Goal: Book appointment/travel/reservation

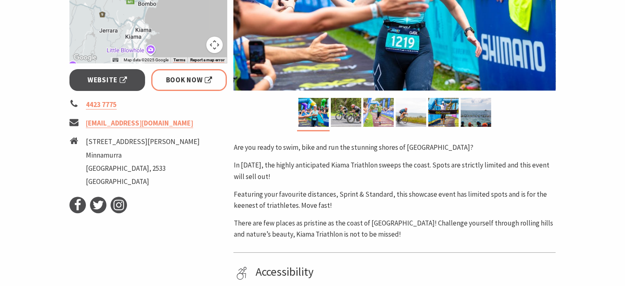
scroll to position [243, 0]
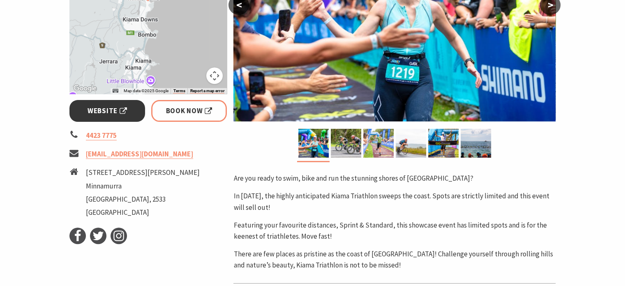
click at [95, 119] on link "Website" at bounding box center [107, 111] width 76 height 22
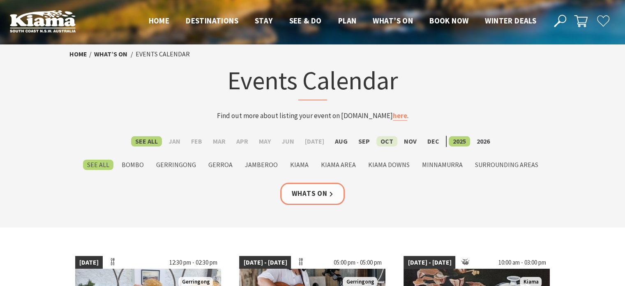
click at [377, 144] on label "Oct" at bounding box center [387, 141] width 21 height 10
click at [0, 0] on input "Oct" at bounding box center [0, 0] width 0 height 0
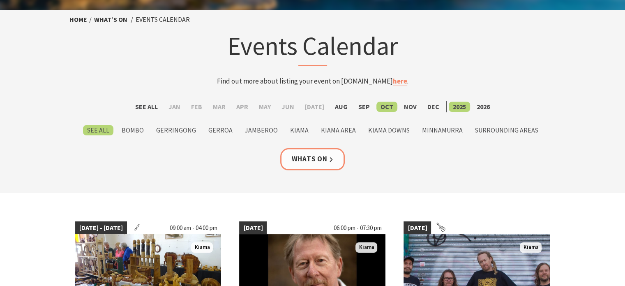
scroll to position [32, 0]
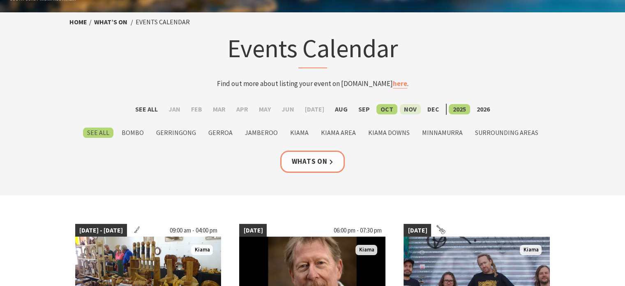
click at [405, 109] on label "Nov" at bounding box center [410, 109] width 21 height 10
click at [0, 0] on input "Nov" at bounding box center [0, 0] width 0 height 0
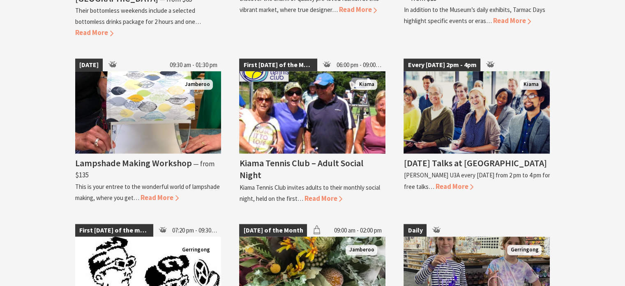
scroll to position [831, 0]
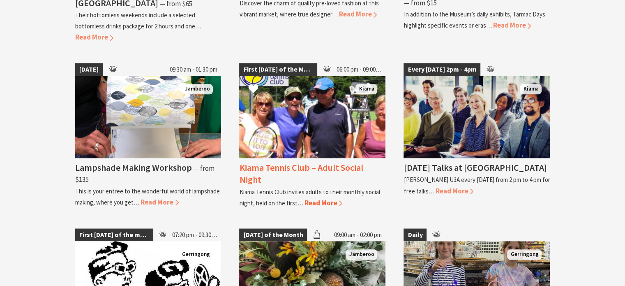
click at [327, 198] on span "Read More" at bounding box center [323, 202] width 38 height 9
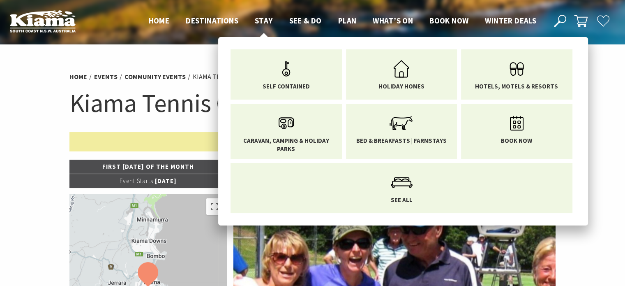
click at [261, 25] on span "Stay" at bounding box center [264, 21] width 18 height 10
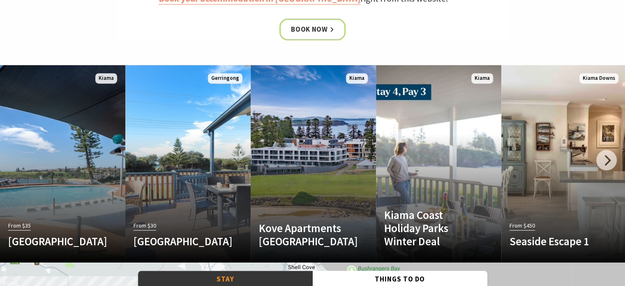
scroll to position [447, 0]
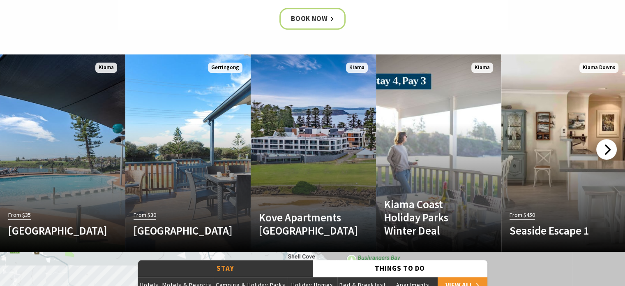
click at [608, 153] on div at bounding box center [607, 149] width 21 height 21
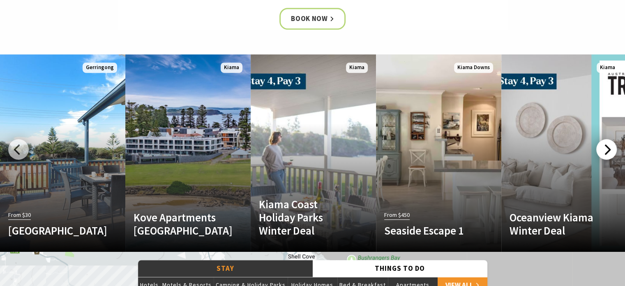
click at [608, 153] on div at bounding box center [607, 149] width 21 height 21
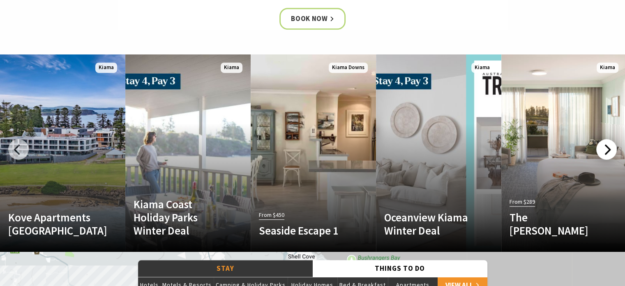
click at [608, 153] on div at bounding box center [607, 149] width 21 height 21
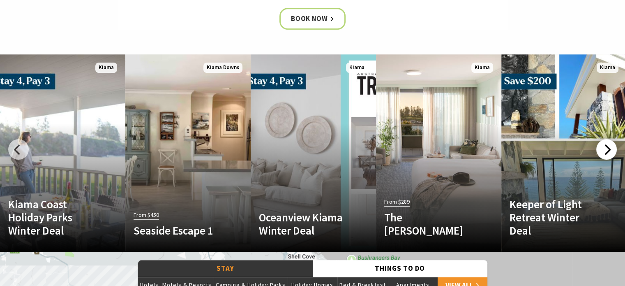
click at [608, 153] on div at bounding box center [607, 149] width 21 height 21
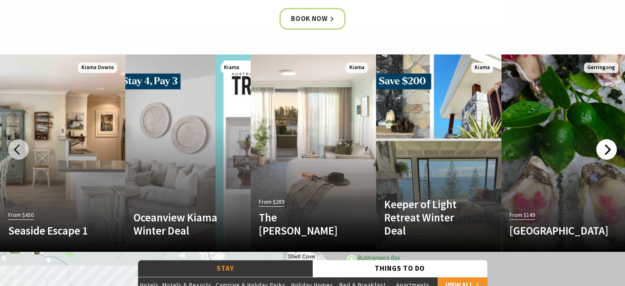
click at [608, 153] on div at bounding box center [607, 149] width 21 height 21
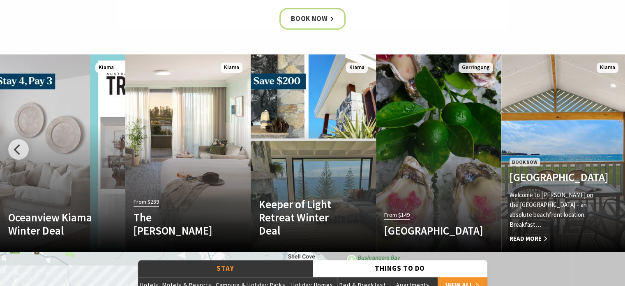
click at [608, 153] on link "Book Now Kendalls Beach Holiday Park Welcome to Kendalls on the Beach Holiday P…" at bounding box center [564, 152] width 125 height 197
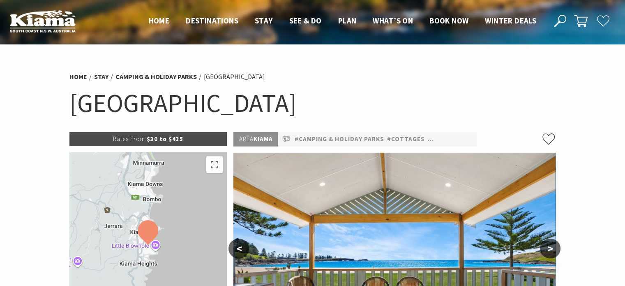
select select "3"
select select "2"
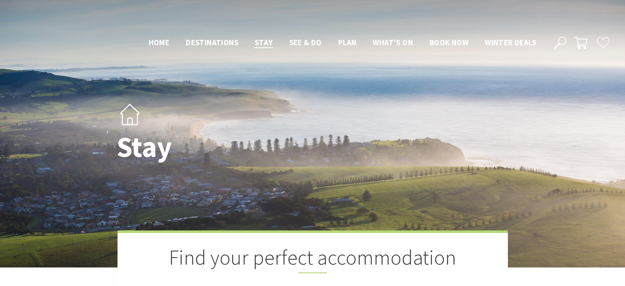
scroll to position [447, 0]
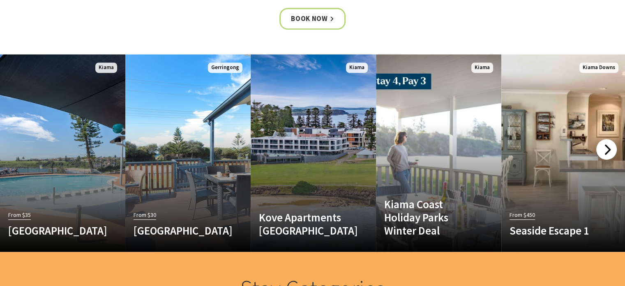
click at [610, 154] on div at bounding box center [607, 149] width 21 height 21
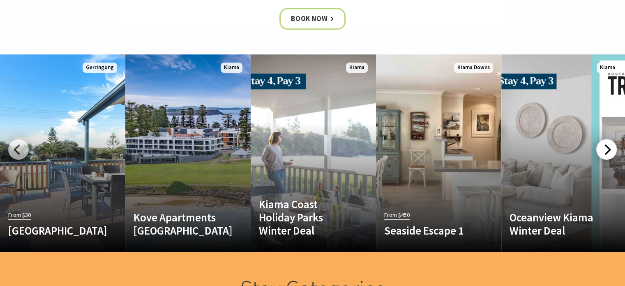
click at [610, 146] on div at bounding box center [607, 149] width 21 height 21
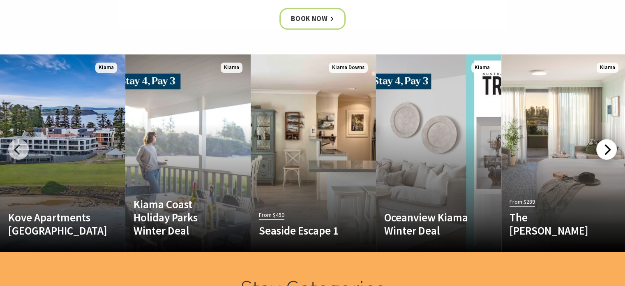
click at [610, 146] on div at bounding box center [607, 149] width 21 height 21
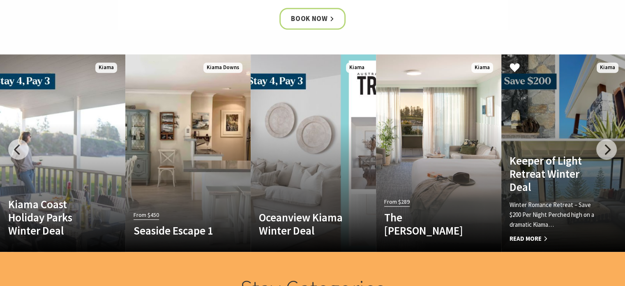
click at [562, 194] on div "Keeper of Light Retreat Winter Deal Winter Romance Retreat – Save $200 Per Nigh…" at bounding box center [555, 199] width 106 height 90
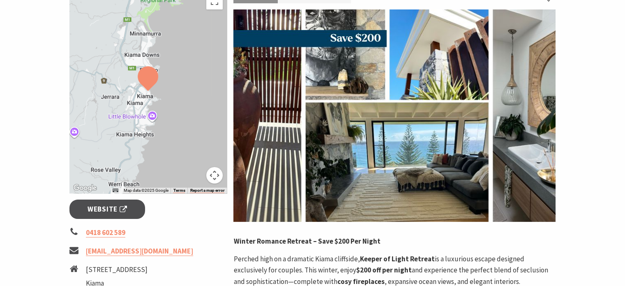
scroll to position [133, 0]
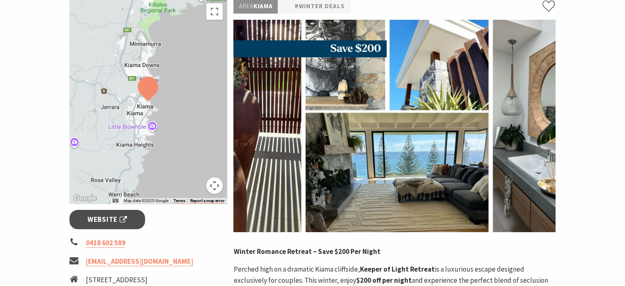
click at [449, 90] on img at bounding box center [395, 126] width 322 height 212
click at [403, 160] on img at bounding box center [395, 126] width 322 height 212
click at [113, 224] on span "Website" at bounding box center [107, 219] width 39 height 11
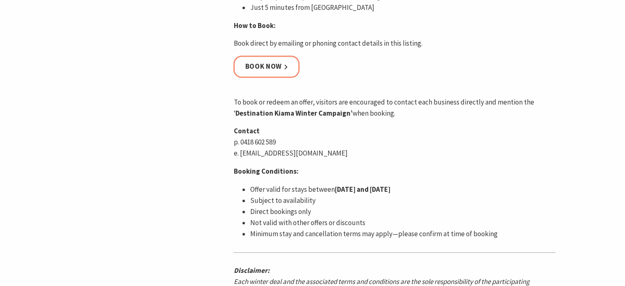
scroll to position [531, 0]
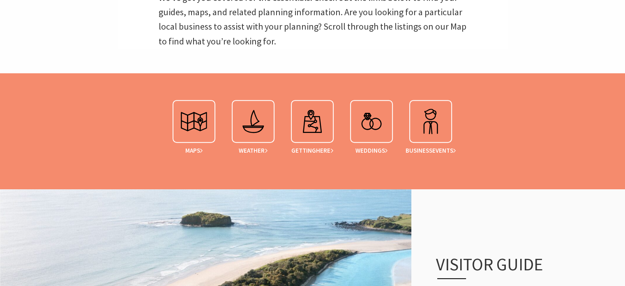
scroll to position [290, 0]
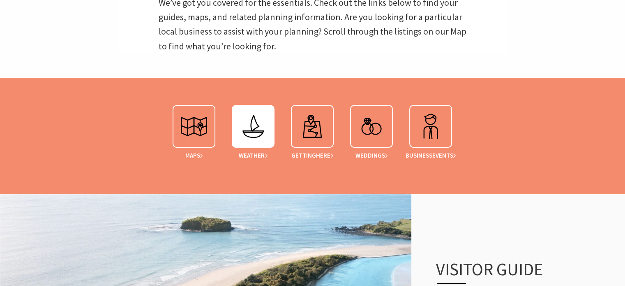
click at [255, 126] on img at bounding box center [253, 126] width 33 height 33
